Goal: Information Seeking & Learning: Find contact information

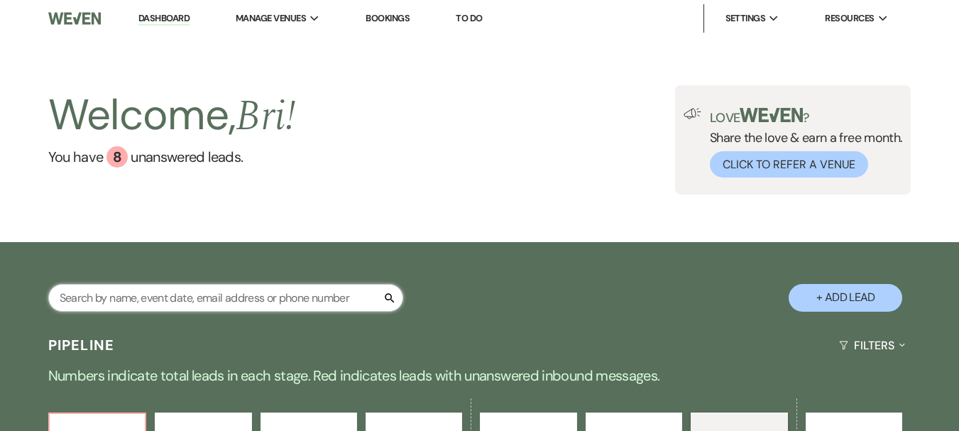
click at [193, 295] on input "text" at bounding box center [225, 298] width 355 height 28
type input "[PERSON_NAME]"
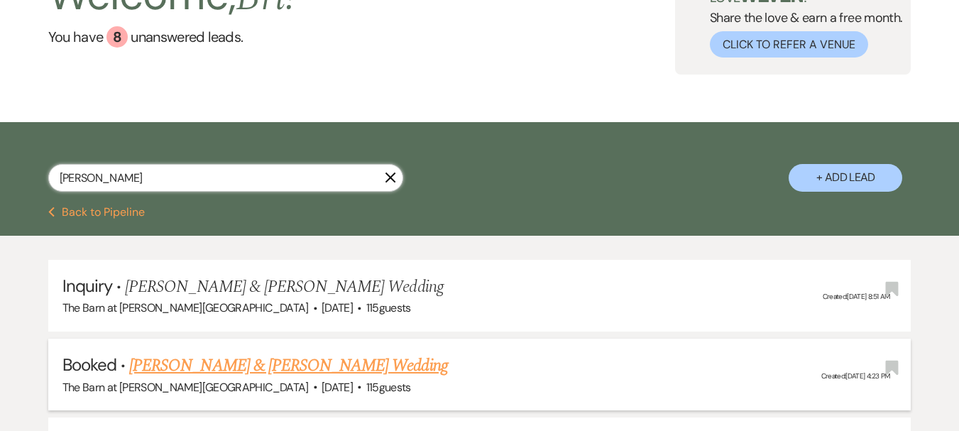
scroll to position [213, 0]
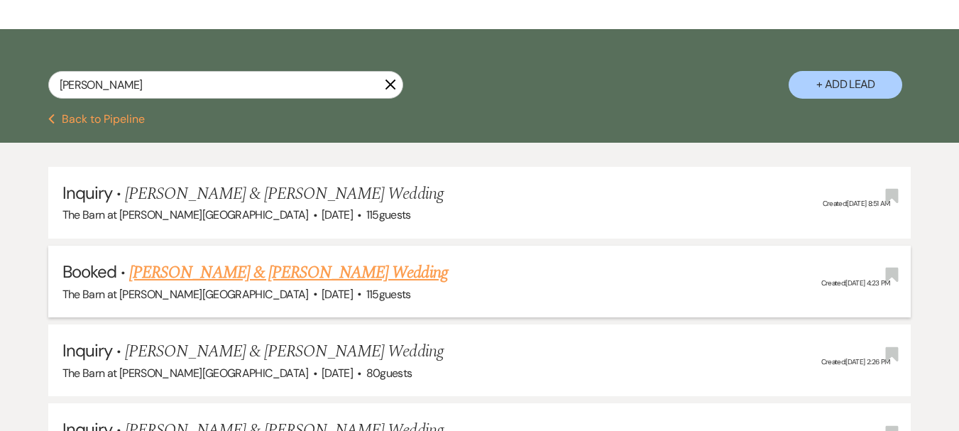
click at [256, 268] on link "[PERSON_NAME] & [PERSON_NAME] Wedding" at bounding box center [288, 273] width 318 height 26
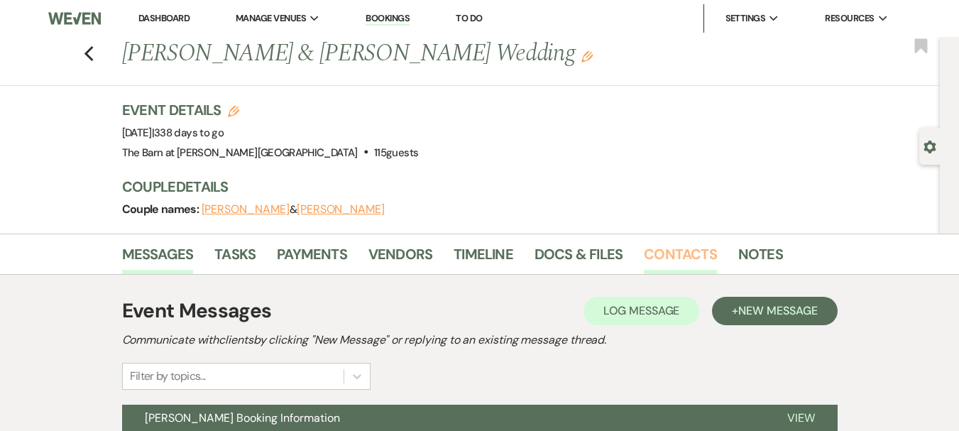
click at [676, 243] on link "Contacts" at bounding box center [680, 258] width 73 height 31
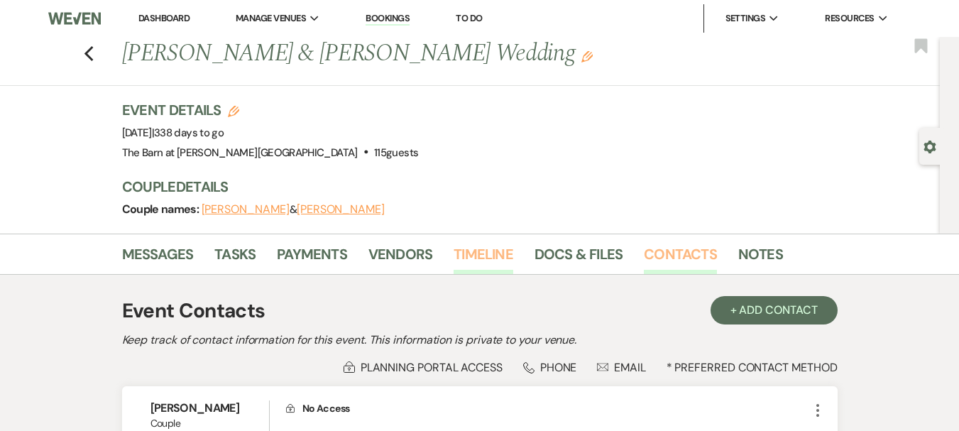
scroll to position [213, 0]
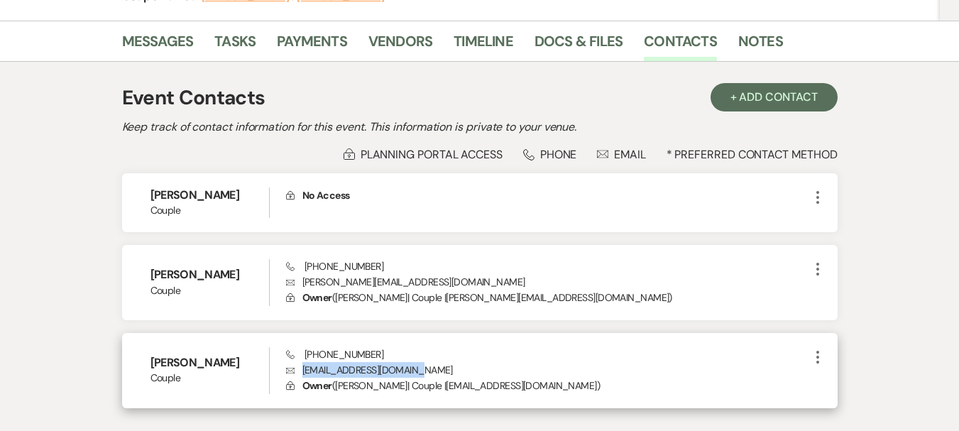
drag, startPoint x: 415, startPoint y: 374, endPoint x: 303, endPoint y: 372, distance: 112.2
click at [303, 372] on p "Envelope [EMAIL_ADDRESS][DOMAIN_NAME]" at bounding box center [547, 370] width 523 height 16
copy p "[EMAIL_ADDRESS][DOMAIN_NAME]"
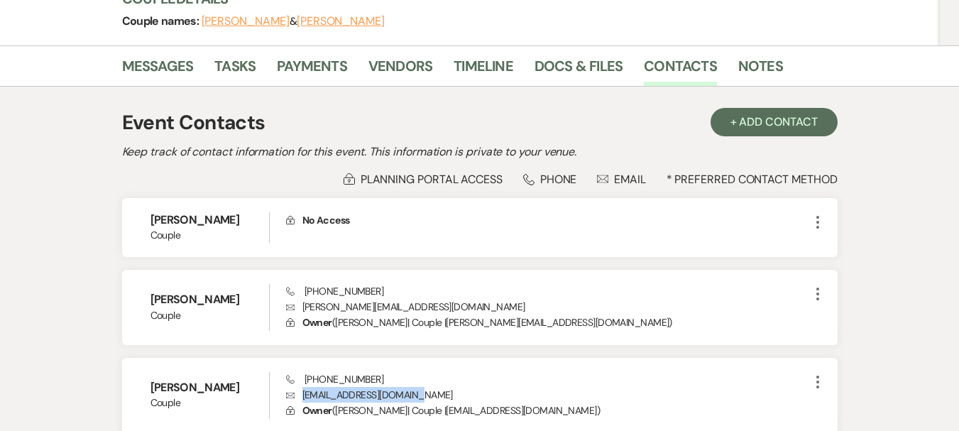
scroll to position [0, 0]
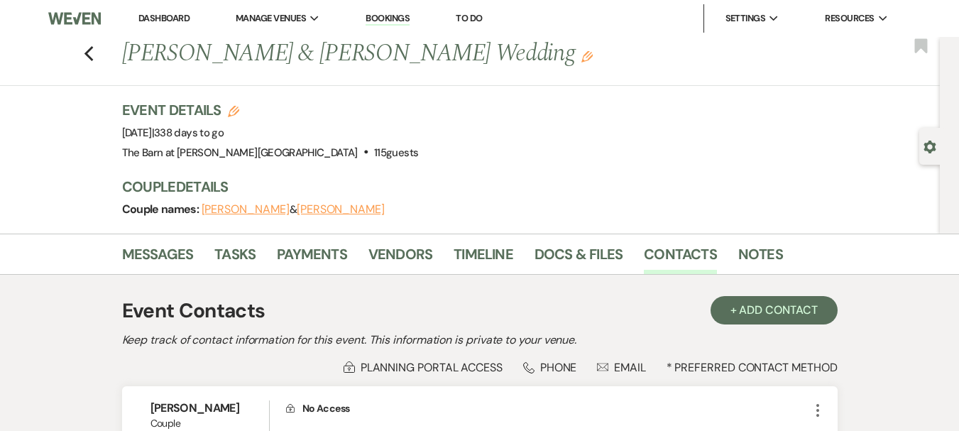
click at [169, 9] on li "Dashboard" at bounding box center [163, 18] width 65 height 28
click at [173, 17] on link "Dashboard" at bounding box center [163, 18] width 51 height 12
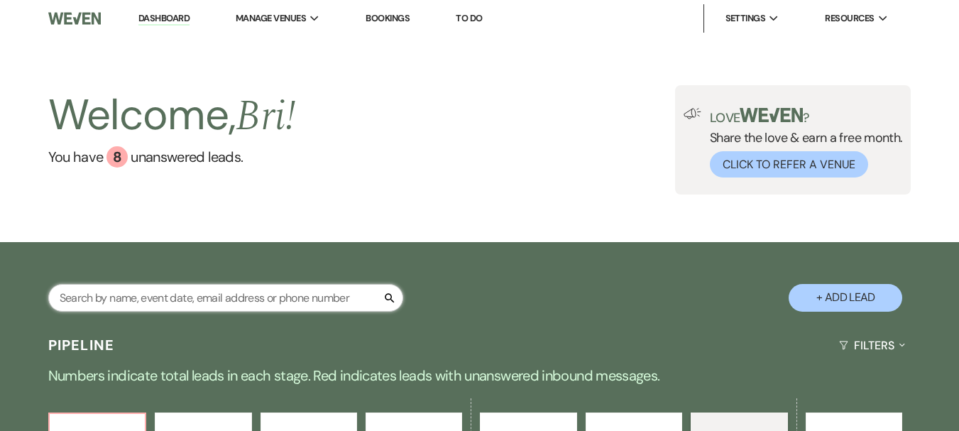
click at [231, 292] on input "text" at bounding box center [225, 298] width 355 height 28
type input "[PERSON_NAME]"
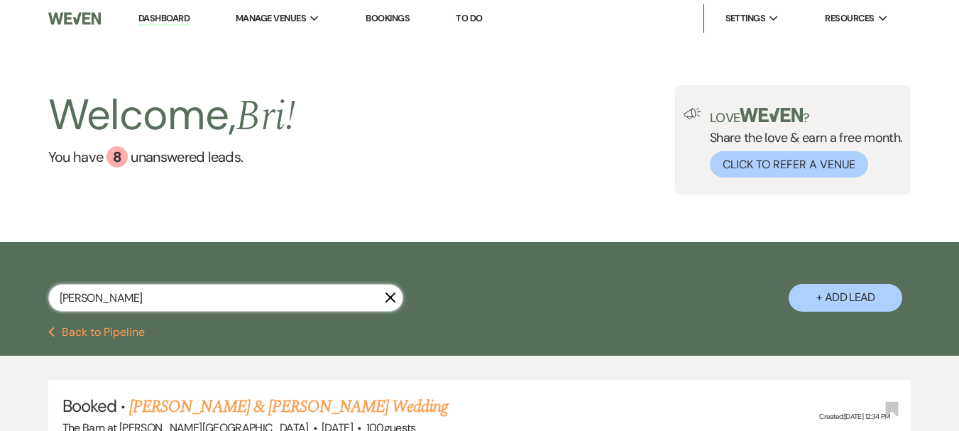
scroll to position [71, 0]
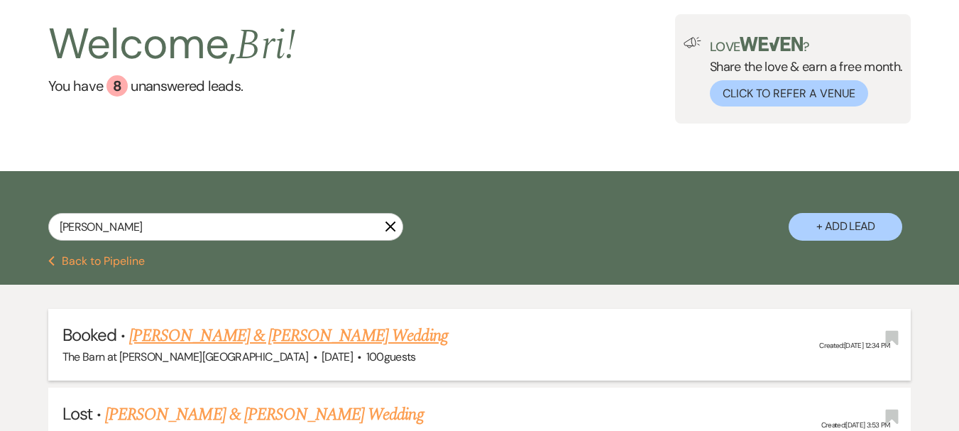
click at [264, 336] on link "[PERSON_NAME] & [PERSON_NAME] Wedding" at bounding box center [288, 336] width 318 height 26
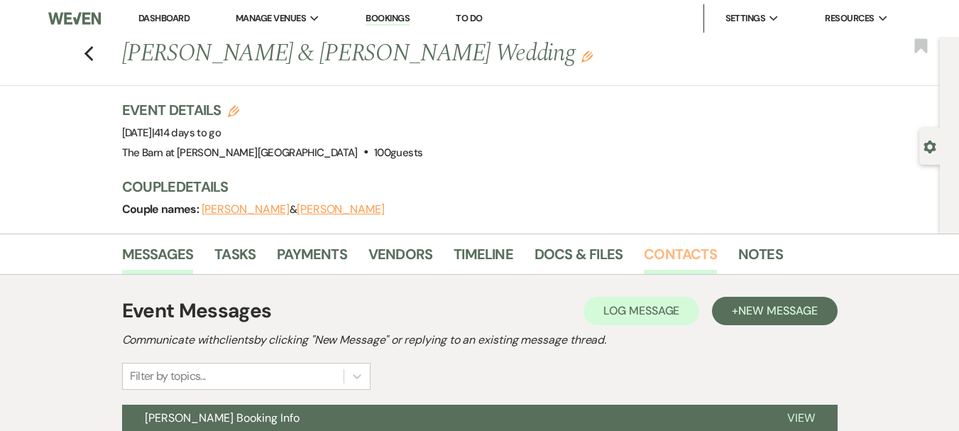
click at [662, 247] on link "Contacts" at bounding box center [680, 258] width 73 height 31
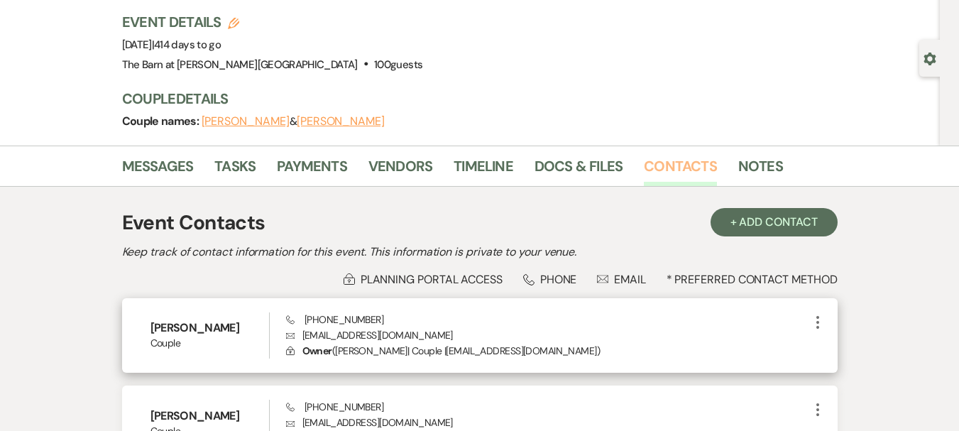
scroll to position [142, 0]
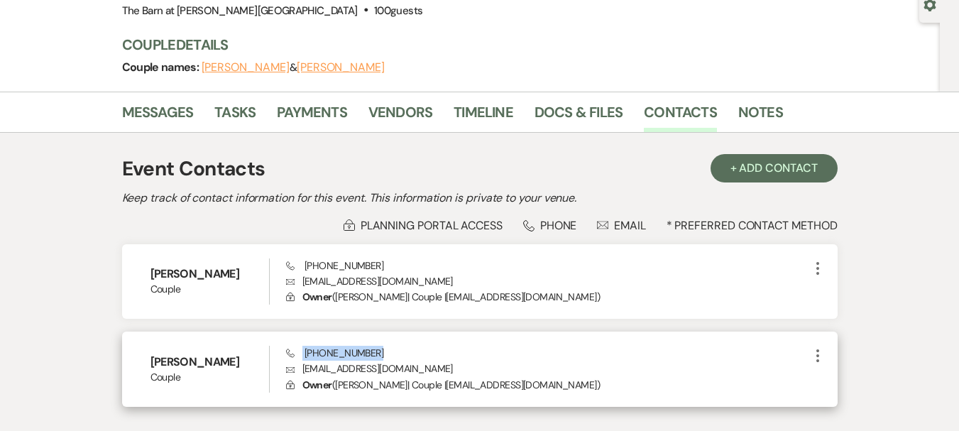
drag, startPoint x: 370, startPoint y: 353, endPoint x: 300, endPoint y: 357, distance: 69.7
click at [300, 357] on div "Phone [PHONE_NUMBER] Envelope [EMAIL_ADDRESS][DOMAIN_NAME] Lock Owner ( [PERSON…" at bounding box center [547, 369] width 523 height 47
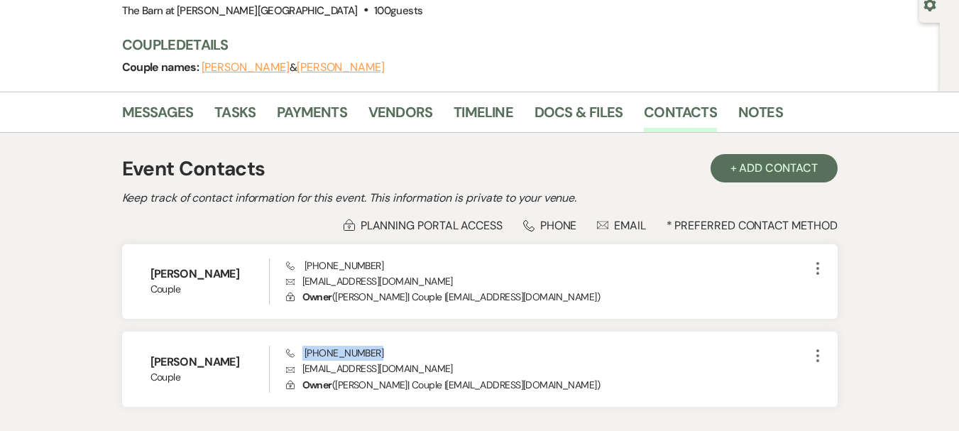
copy span "[PHONE_NUMBER]"
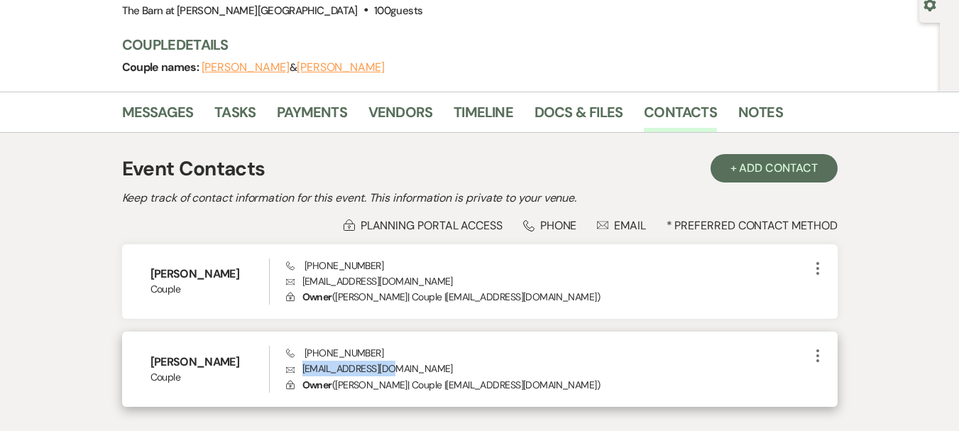
drag, startPoint x: 391, startPoint y: 368, endPoint x: 303, endPoint y: 370, distance: 88.0
click at [303, 370] on p "Envelope [EMAIL_ADDRESS][DOMAIN_NAME]" at bounding box center [547, 369] width 523 height 16
copy p "[EMAIL_ADDRESS][DOMAIN_NAME]"
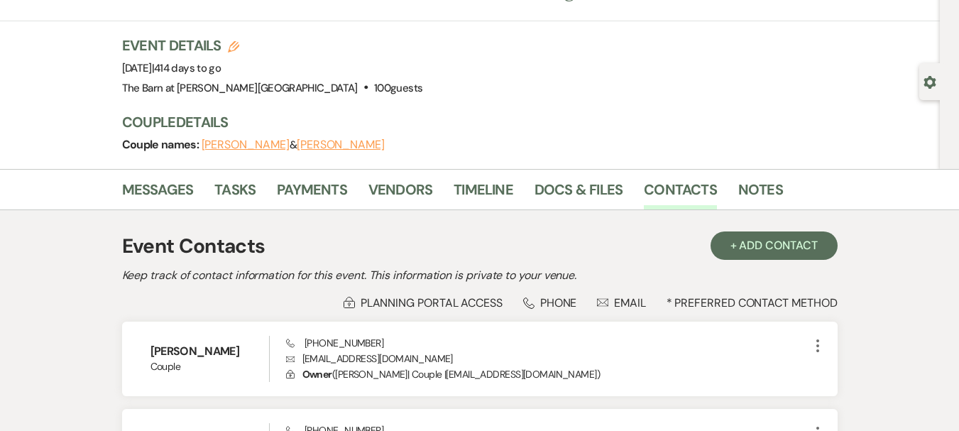
scroll to position [0, 0]
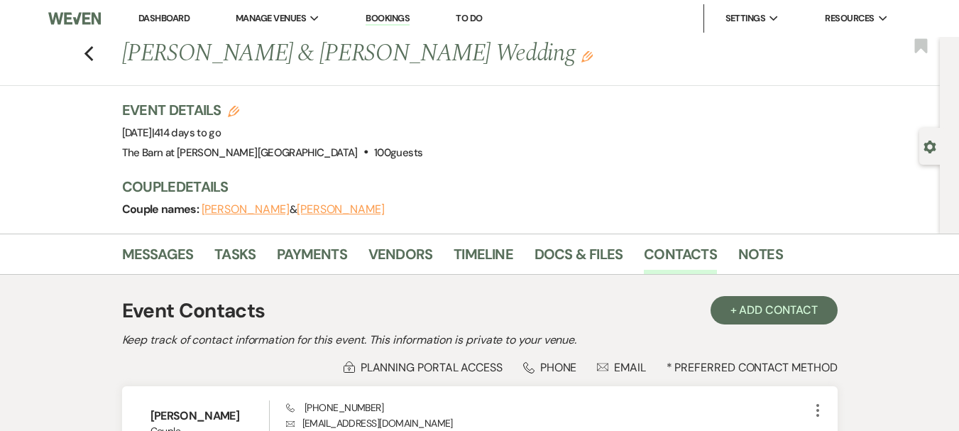
click at [168, 17] on link "Dashboard" at bounding box center [163, 18] width 51 height 12
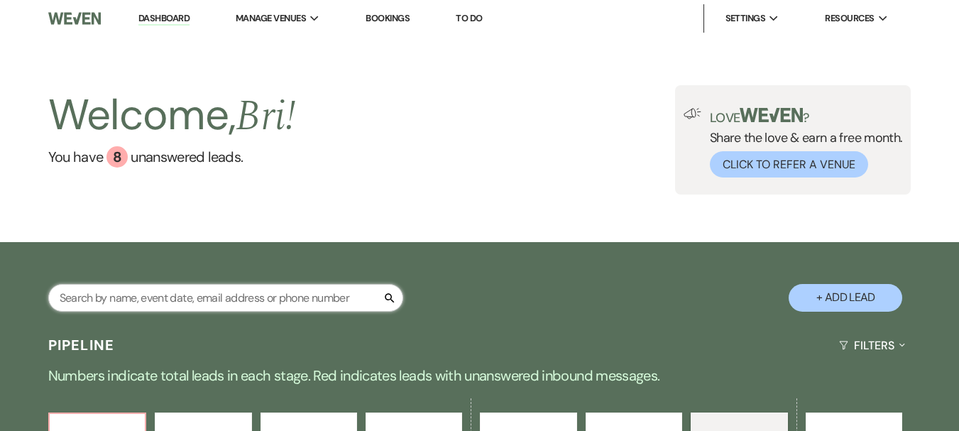
click at [236, 302] on input "text" at bounding box center [225, 298] width 355 height 28
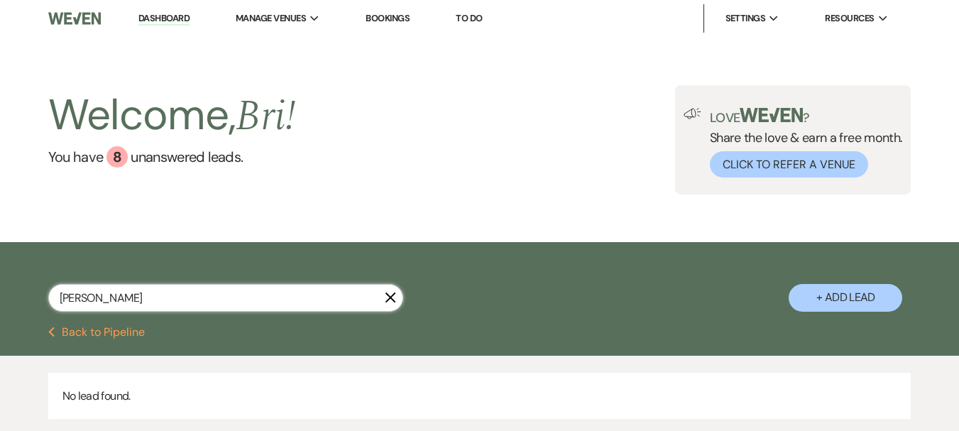
click at [67, 300] on input "[PERSON_NAME]" at bounding box center [225, 298] width 355 height 28
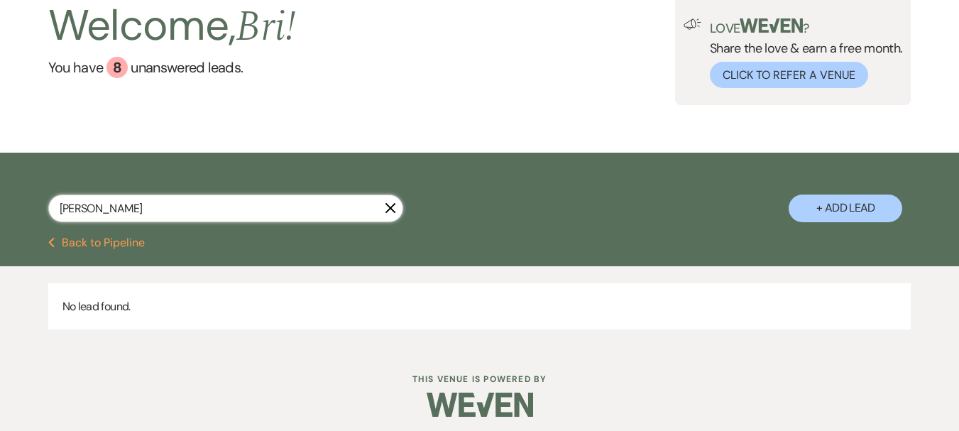
scroll to position [97, 0]
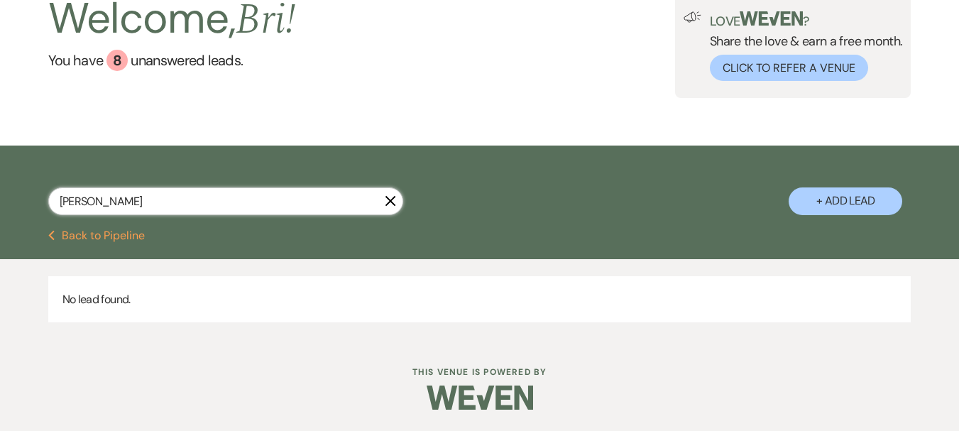
click at [116, 203] on input "[PERSON_NAME]" at bounding box center [225, 201] width 355 height 28
type input "[PERSON_NAME]"
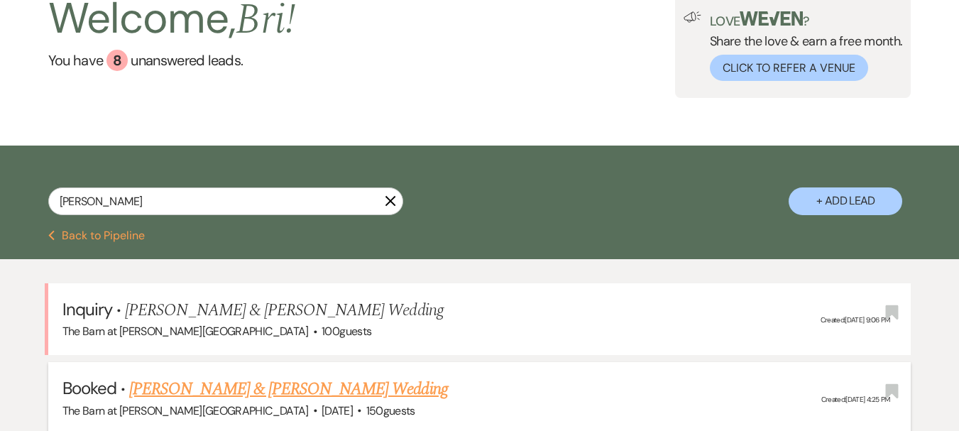
click at [303, 397] on link "[PERSON_NAME] & [PERSON_NAME] Wedding" at bounding box center [288, 389] width 318 height 26
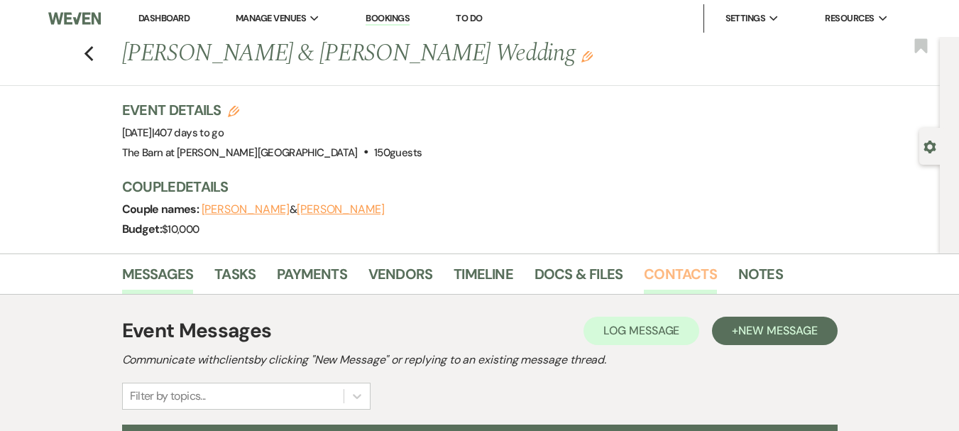
click at [656, 281] on link "Contacts" at bounding box center [680, 278] width 73 height 31
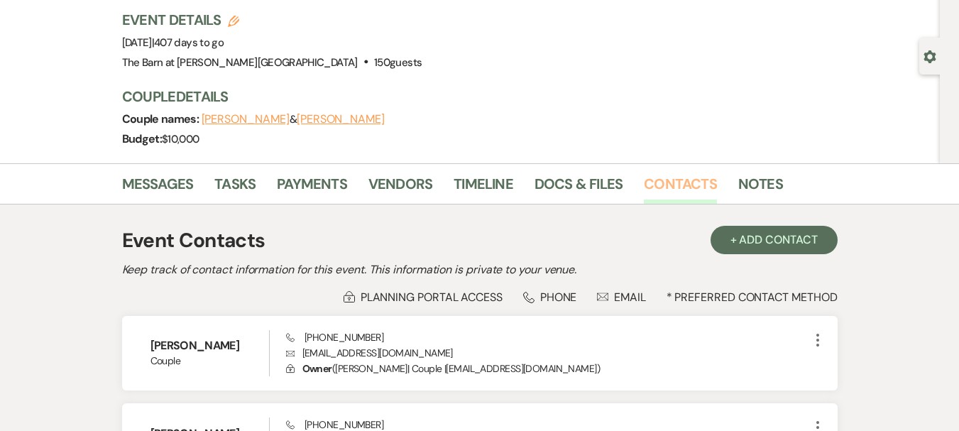
scroll to position [142, 0]
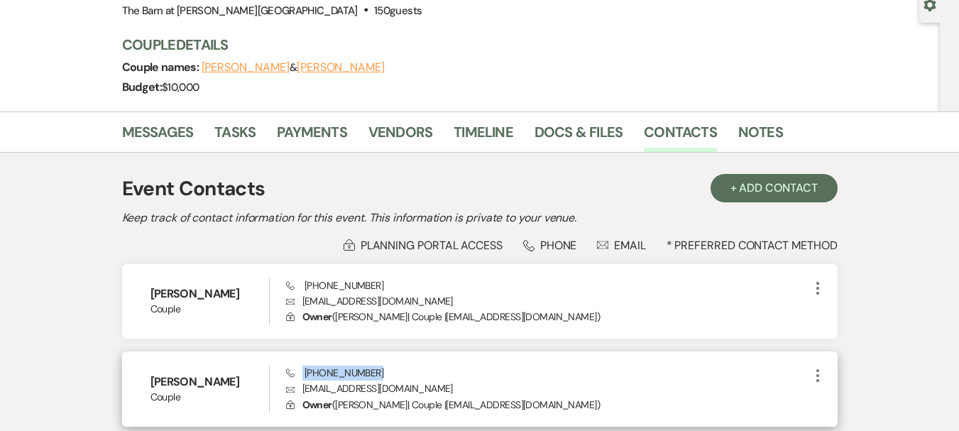
drag, startPoint x: 373, startPoint y: 373, endPoint x: 303, endPoint y: 379, distance: 69.8
click at [303, 379] on div "Phone [PHONE_NUMBER] Envelope [EMAIL_ADDRESS][DOMAIN_NAME] Lock Owner ( [PERSON…" at bounding box center [547, 389] width 523 height 47
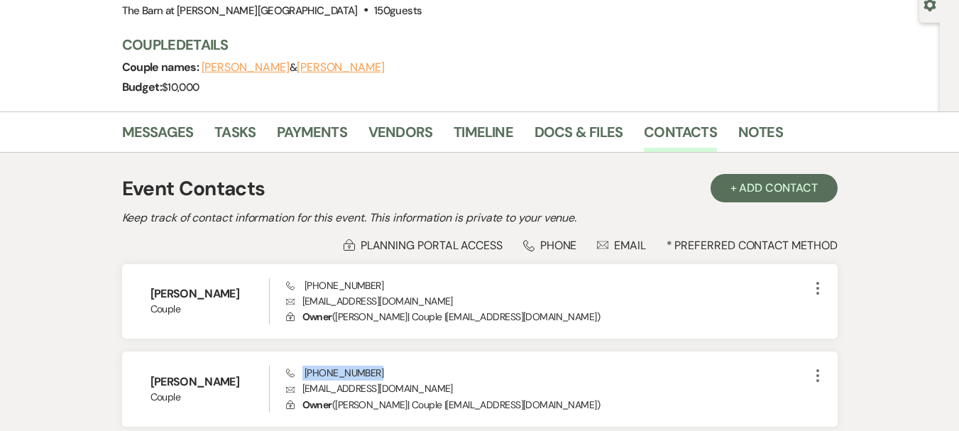
copy span "[PHONE_NUMBER]"
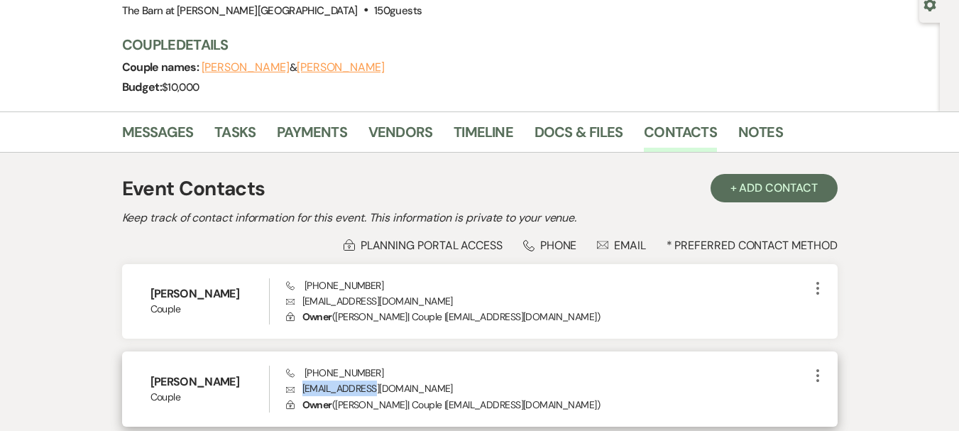
drag, startPoint x: 381, startPoint y: 390, endPoint x: 302, endPoint y: 390, distance: 79.5
click at [302, 390] on p "Envelope [EMAIL_ADDRESS][DOMAIN_NAME]" at bounding box center [547, 388] width 523 height 16
copy p "[EMAIL_ADDRESS][DOMAIN_NAME]"
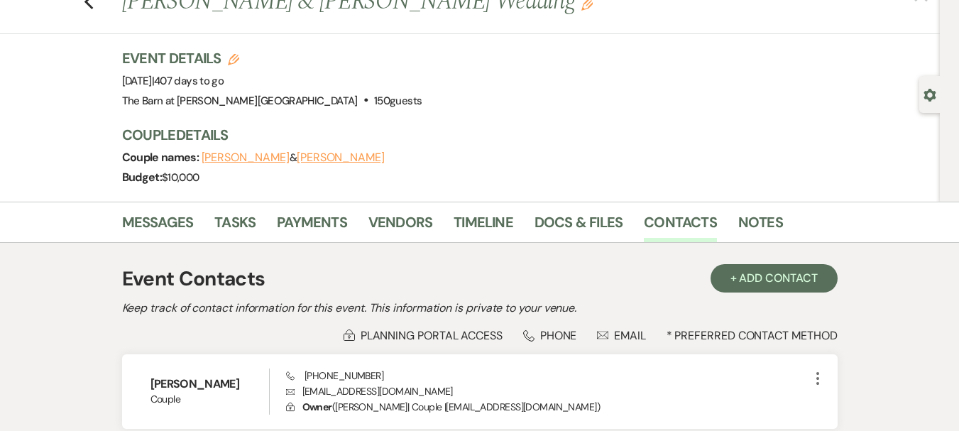
scroll to position [0, 0]
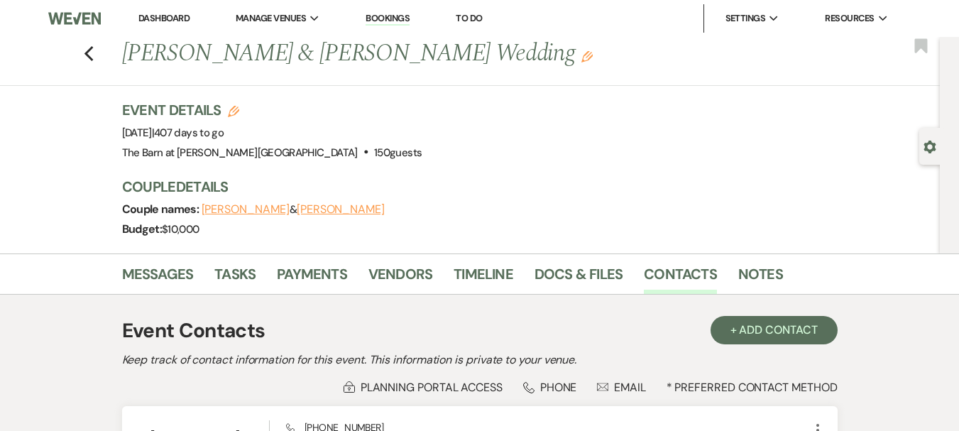
click at [176, 30] on li "Dashboard" at bounding box center [163, 18] width 65 height 28
click at [175, 23] on link "Dashboard" at bounding box center [163, 18] width 51 height 12
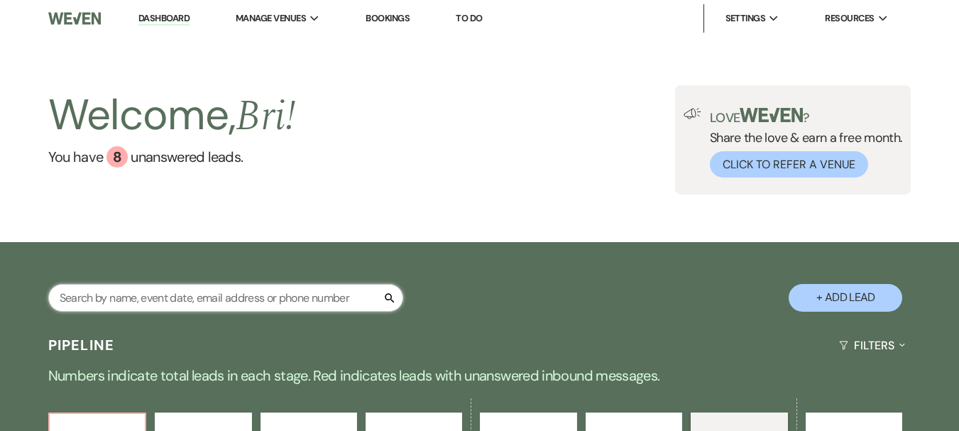
click at [197, 306] on input "text" at bounding box center [225, 298] width 355 height 28
type input "[PERSON_NAME]"
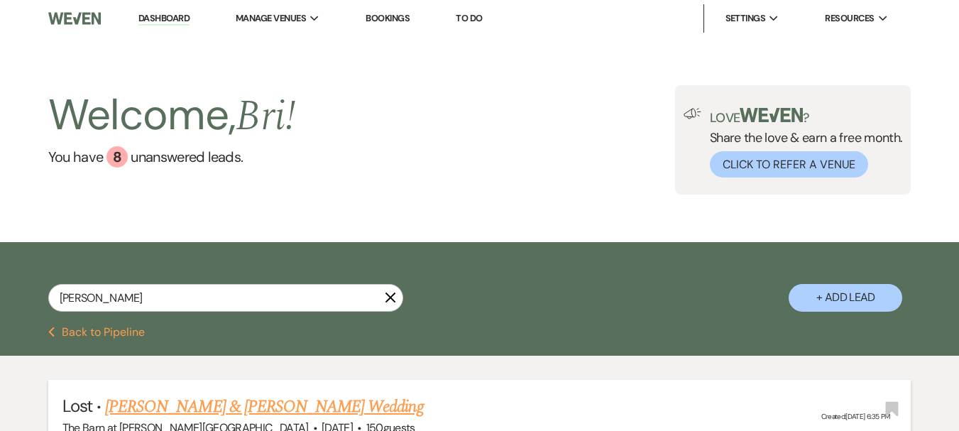
click at [300, 418] on link "[PERSON_NAME] & [PERSON_NAME] Wedding" at bounding box center [264, 407] width 318 height 26
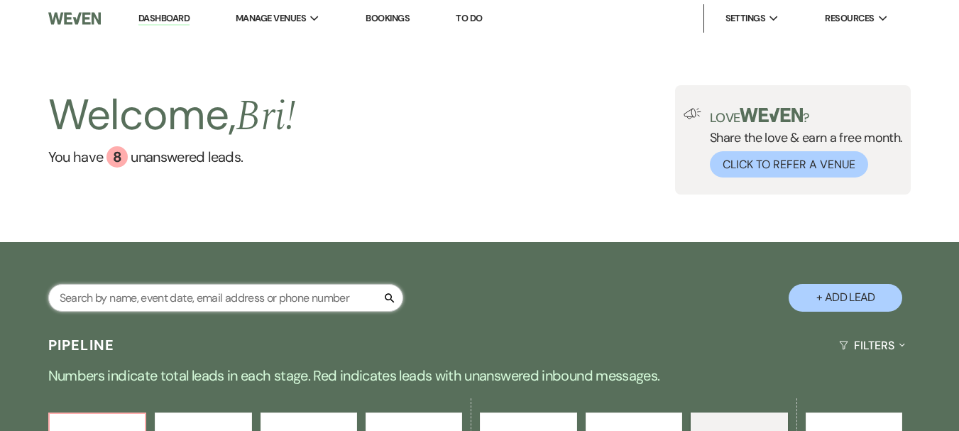
click at [211, 292] on input "text" at bounding box center [225, 298] width 355 height 28
type input "[PERSON_NAME]"
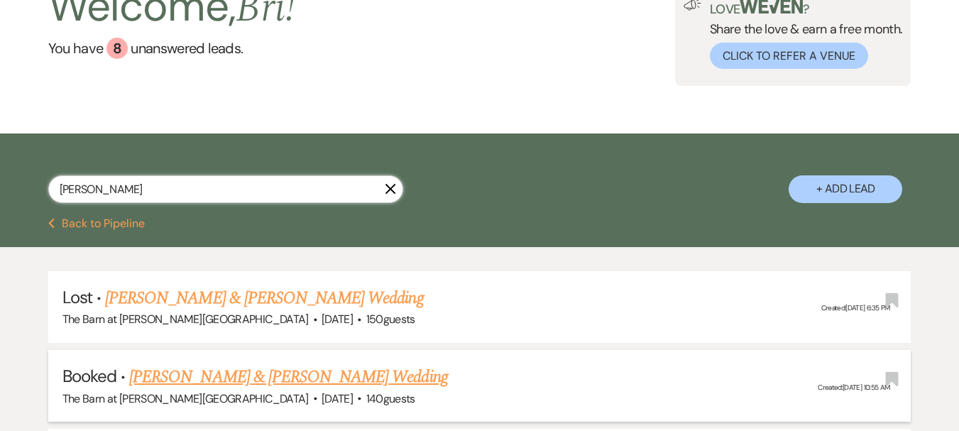
scroll to position [213, 0]
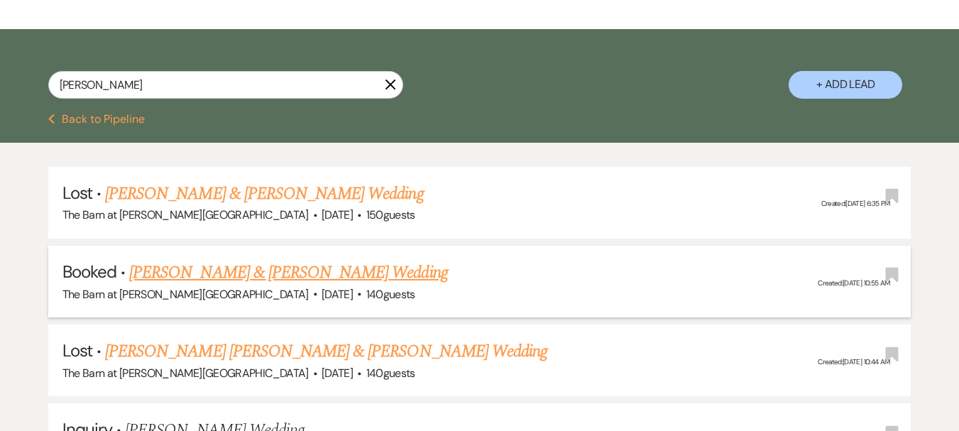
click at [344, 273] on link "[PERSON_NAME] & [PERSON_NAME] Wedding" at bounding box center [288, 273] width 318 height 26
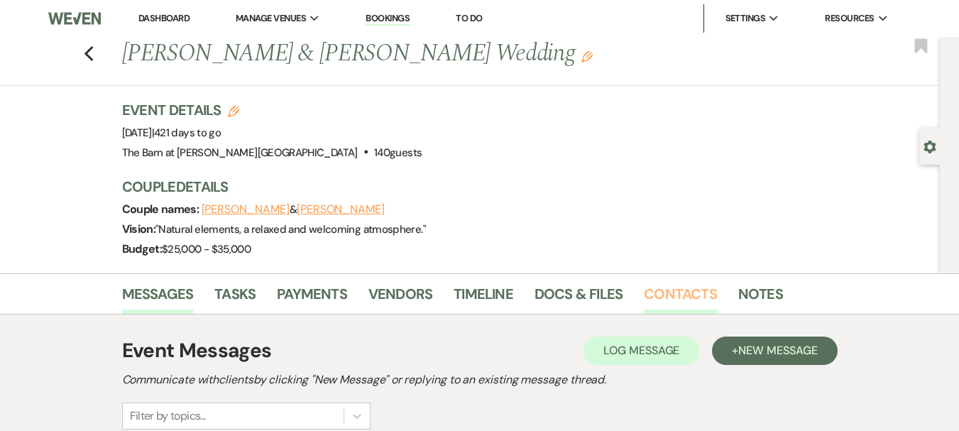
click at [667, 293] on link "Contacts" at bounding box center [680, 298] width 73 height 31
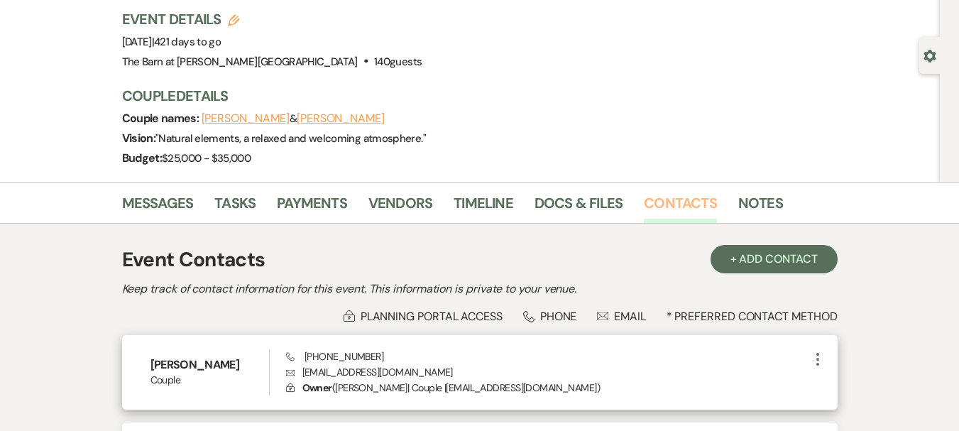
scroll to position [213, 0]
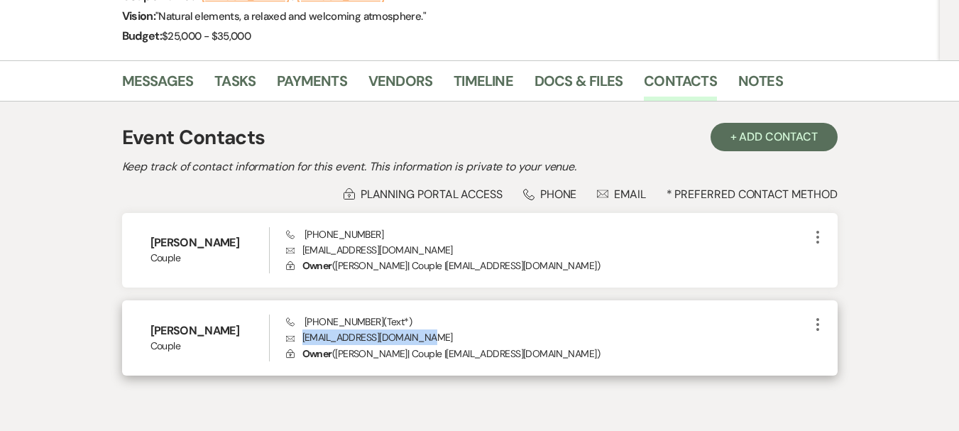
drag, startPoint x: 418, startPoint y: 336, endPoint x: 303, endPoint y: 339, distance: 115.0
click at [303, 339] on p "Envelope [EMAIL_ADDRESS][DOMAIN_NAME]" at bounding box center [547, 337] width 523 height 16
copy p "[EMAIL_ADDRESS][DOMAIN_NAME]"
drag, startPoint x: 367, startPoint y: 324, endPoint x: 304, endPoint y: 324, distance: 63.2
click at [304, 324] on span "Phone [PHONE_NUMBER] (Text*)" at bounding box center [349, 321] width 126 height 13
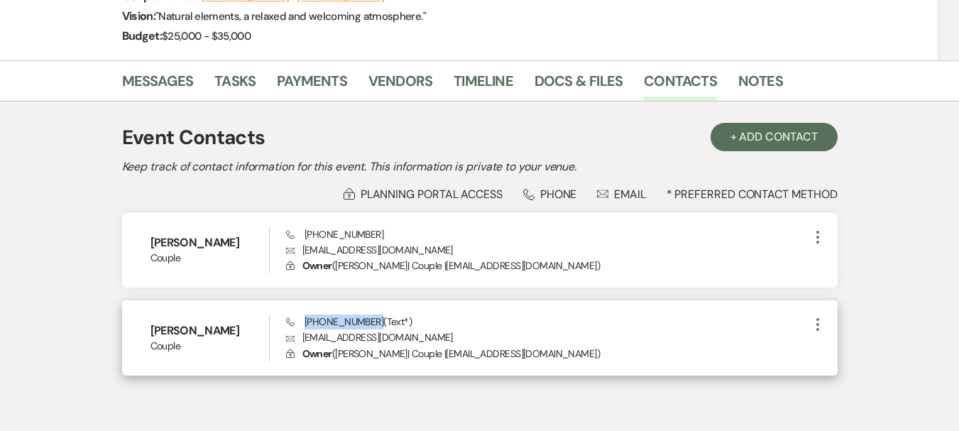
copy span "[PHONE_NUMBER]"
